Goal: Find specific page/section: Find specific page/section

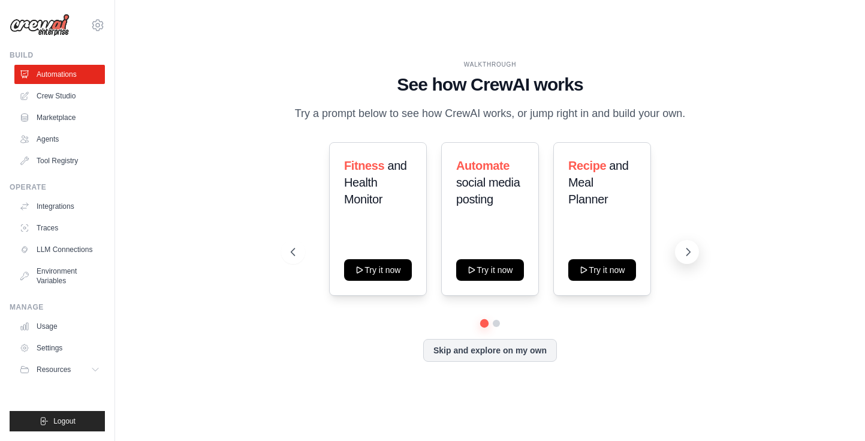
click at [686, 255] on icon at bounding box center [688, 251] width 4 height 7
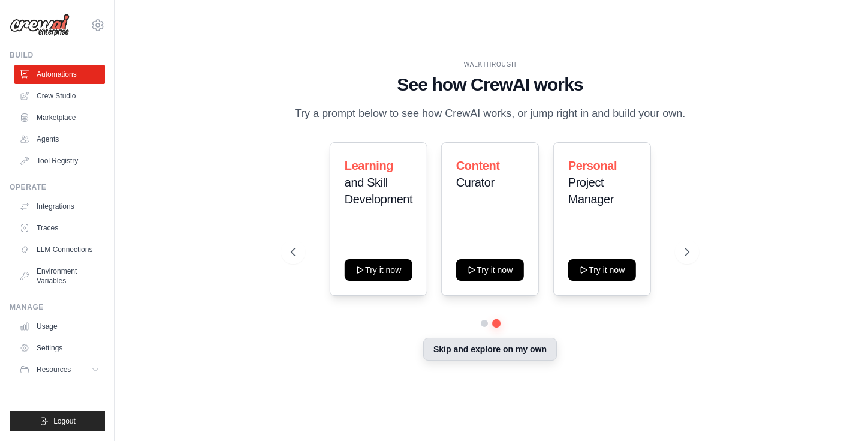
click at [540, 354] on button "Skip and explore on my own" at bounding box center [490, 348] width 134 height 23
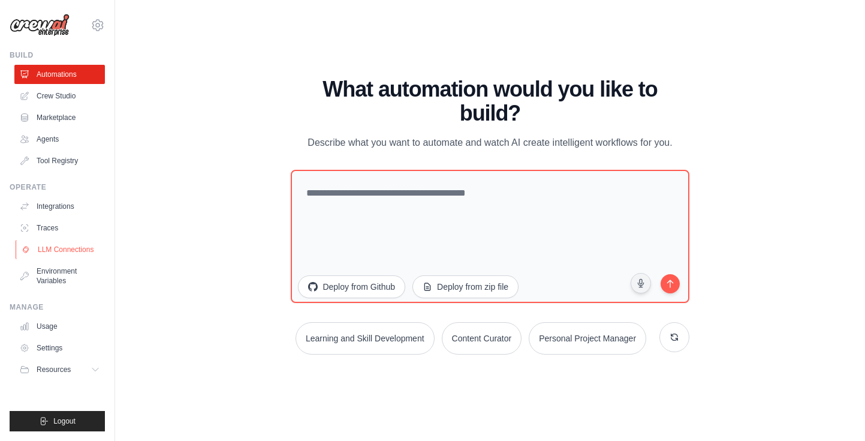
click at [68, 248] on link "LLM Connections" at bounding box center [61, 249] width 91 height 19
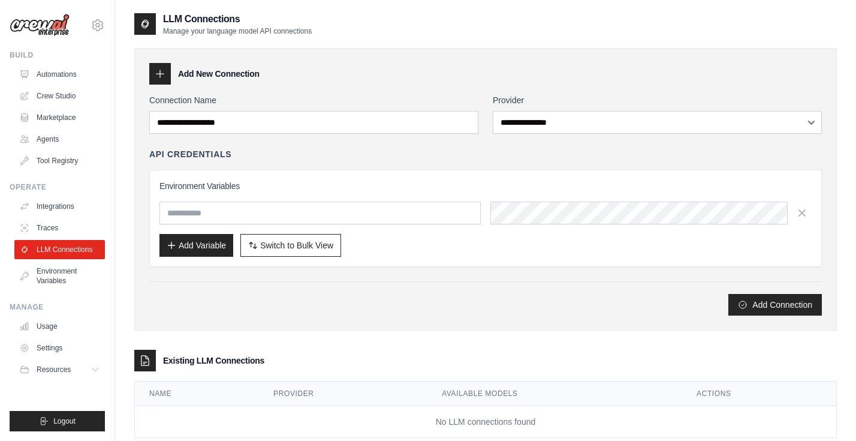
click at [32, 22] on img at bounding box center [40, 25] width 60 height 23
